Goal: Task Accomplishment & Management: Manage account settings

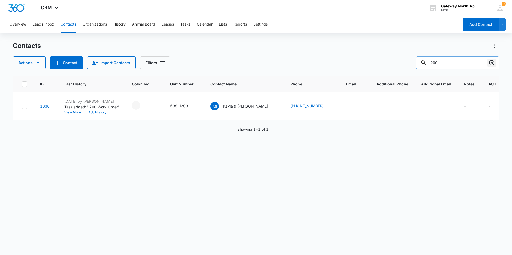
click at [489, 64] on icon "Clear" at bounding box center [491, 62] width 5 height 5
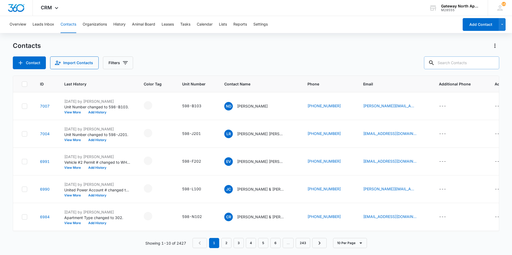
click at [447, 63] on input "text" at bounding box center [461, 62] width 75 height 13
type input "p303"
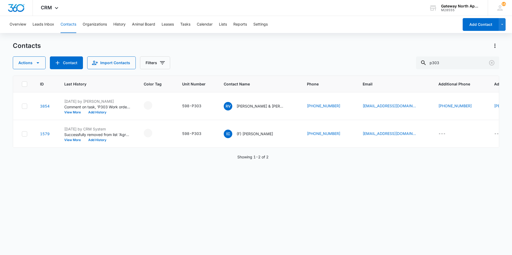
click at [210, 105] on icon "Unit Number - 598-P303 - Select to Edit Field" at bounding box center [207, 106] width 6 height 6
click at [198, 68] on input "598-P303" at bounding box center [198, 72] width 67 height 13
type input "598-L300"
click at [217, 88] on button "Save" at bounding box center [224, 89] width 16 height 10
click at [488, 63] on button "Clear" at bounding box center [491, 63] width 9 height 9
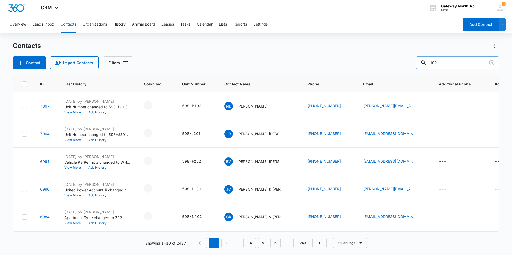
type input "j102"
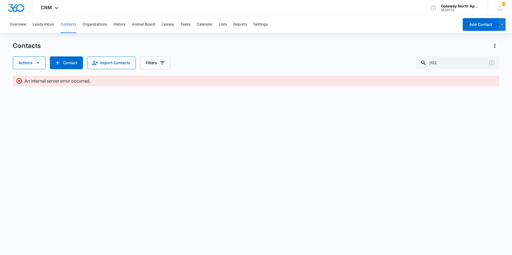
click at [489, 65] on icon "Clear" at bounding box center [491, 63] width 6 height 6
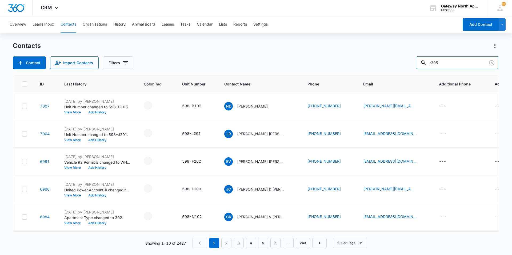
type input "r305"
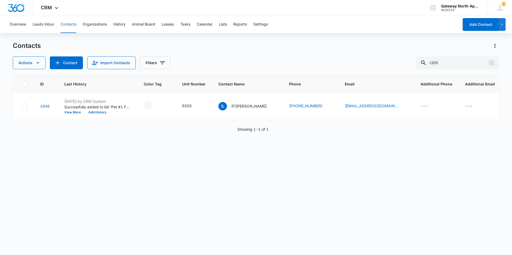
click at [67, 25] on button "Contacts" at bounding box center [68, 24] width 16 height 17
click at [493, 63] on icon "Clear" at bounding box center [491, 63] width 6 height 6
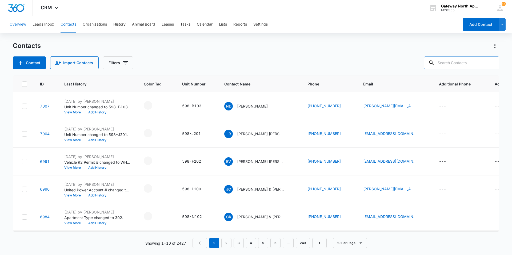
click at [23, 25] on button "Overview" at bounding box center [18, 24] width 17 height 17
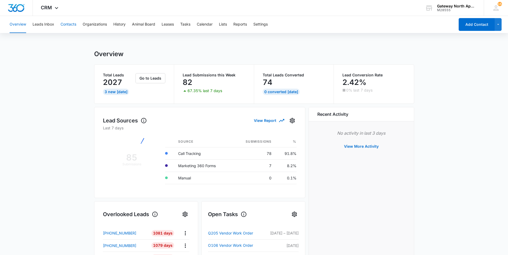
click at [67, 22] on button "Contacts" at bounding box center [68, 24] width 16 height 17
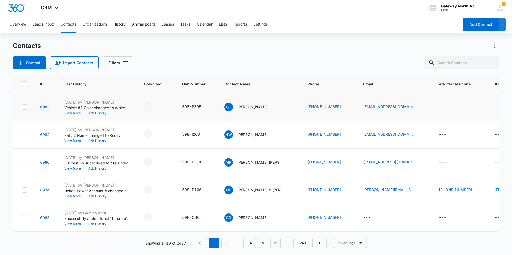
scroll to position [142, 0]
click at [227, 242] on link "2" at bounding box center [226, 243] width 10 height 10
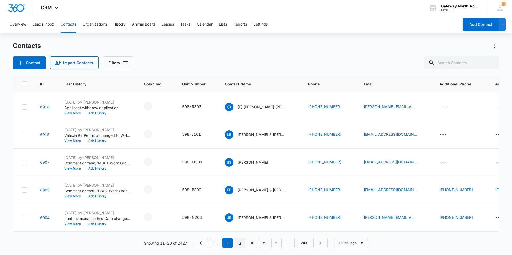
click at [242, 244] on link "3" at bounding box center [239, 243] width 10 height 10
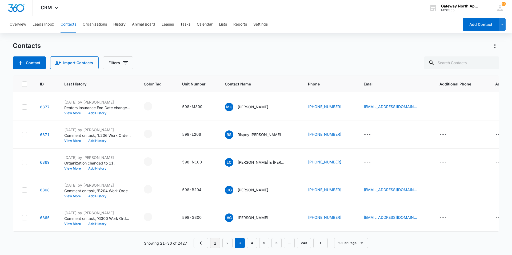
click at [217, 242] on link "1" at bounding box center [215, 243] width 10 height 10
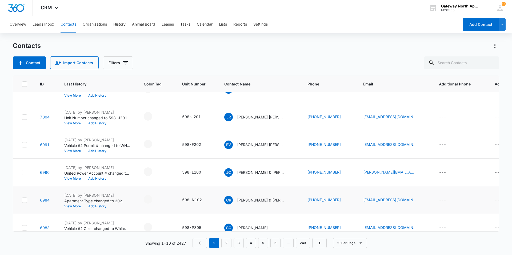
scroll to position [0, 0]
